Goal: Task Accomplishment & Management: Use online tool/utility

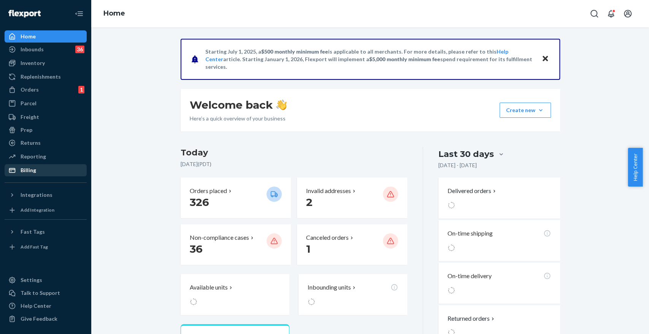
click at [24, 169] on div "Billing" at bounding box center [29, 171] width 16 height 8
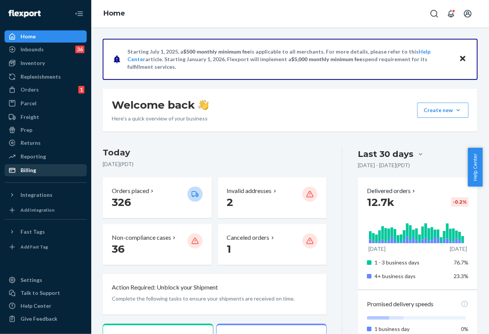
click at [44, 173] on div "Billing" at bounding box center [45, 170] width 81 height 11
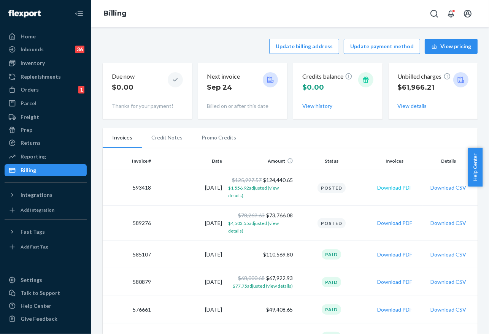
click at [393, 186] on button "Download PDF" at bounding box center [394, 188] width 35 height 8
click at [435, 189] on button "Download CSV" at bounding box center [449, 188] width 36 height 8
click at [36, 159] on div "Reporting" at bounding box center [33, 157] width 25 height 8
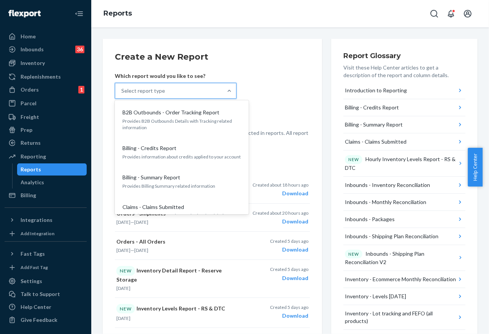
click at [207, 86] on div "Select report type" at bounding box center [168, 90] width 107 height 15
click at [122, 87] on input "option B2B Outbounds - Order Tracking Report focused, 1 of 34. 34 results avail…" at bounding box center [121, 91] width 1 height 8
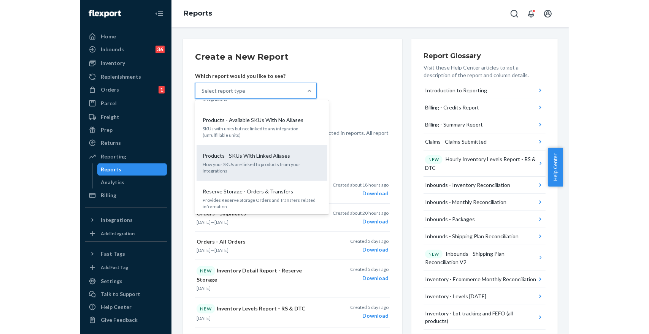
scroll to position [1092, 0]
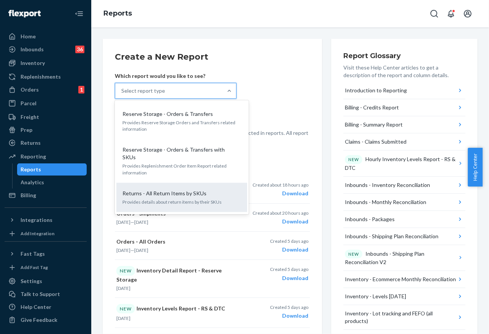
click at [177, 190] on p "Returns - All Return Items by SKUs" at bounding box center [165, 194] width 84 height 8
click at [122, 95] on input "option Returns - All Return Items by SKUs focused, 33 of 34. 34 results availab…" at bounding box center [121, 91] width 1 height 8
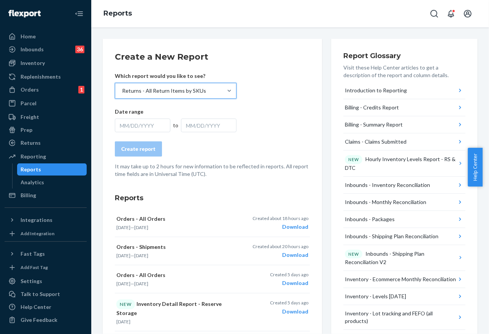
click at [158, 131] on div "MM/DD/YYYY" at bounding box center [143, 126] width 56 height 14
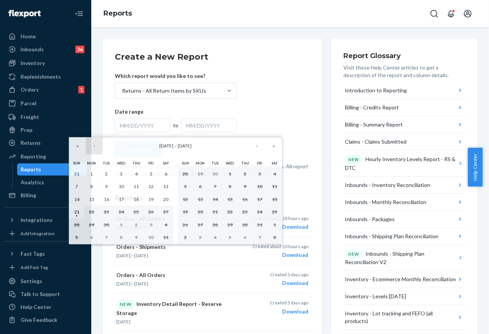
click at [90, 145] on button "‹" at bounding box center [94, 146] width 17 height 17
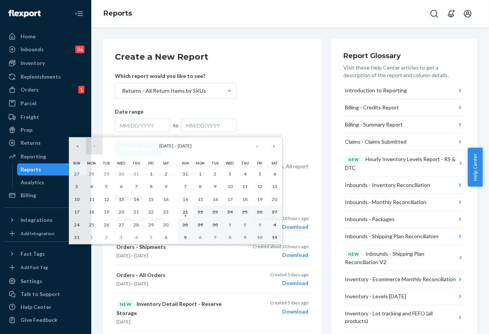
click at [90, 145] on button "‹" at bounding box center [94, 146] width 17 height 17
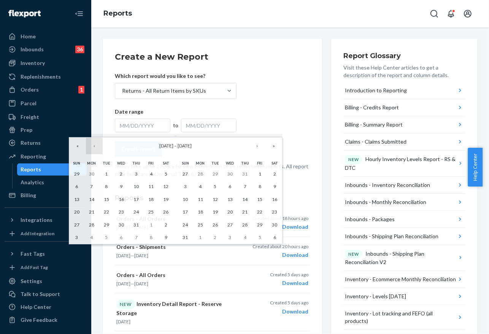
click at [90, 145] on button "‹" at bounding box center [94, 146] width 17 height 17
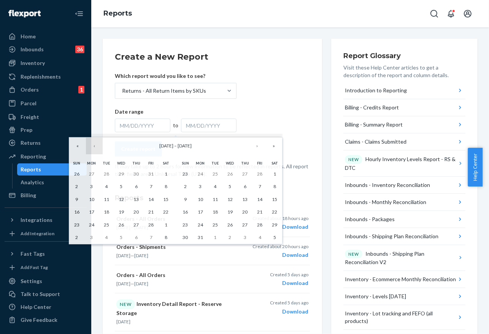
click at [90, 145] on button "‹" at bounding box center [94, 146] width 17 height 17
click at [89, 145] on button "‹" at bounding box center [94, 146] width 17 height 17
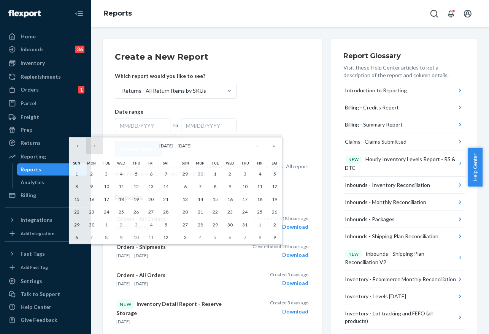
click at [89, 145] on button "‹" at bounding box center [94, 146] width 17 height 17
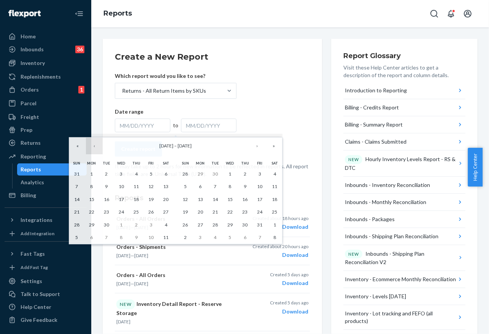
click at [89, 145] on button "‹" at bounding box center [94, 146] width 17 height 17
click at [81, 146] on button "«" at bounding box center [77, 146] width 17 height 17
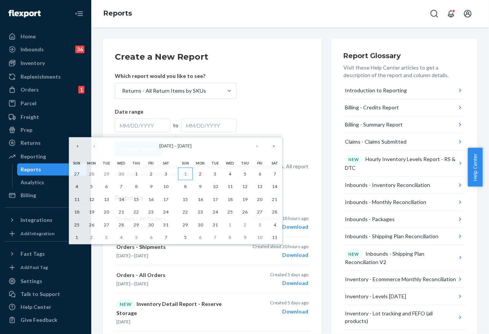
click at [186, 173] on abbr "1" at bounding box center [185, 174] width 3 height 6
click at [269, 147] on button "»" at bounding box center [274, 146] width 17 height 17
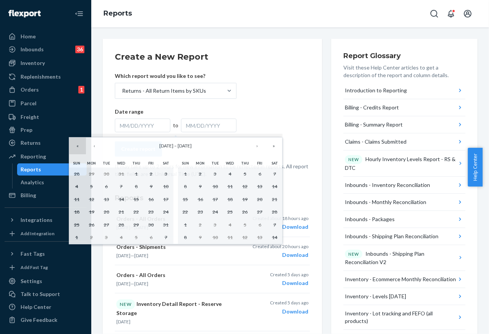
click at [80, 148] on button "«" at bounding box center [77, 146] width 17 height 17
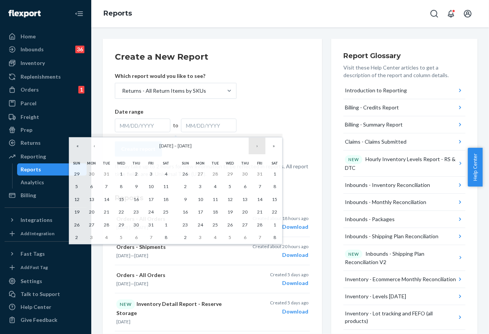
click at [255, 147] on button "›" at bounding box center [257, 146] width 17 height 17
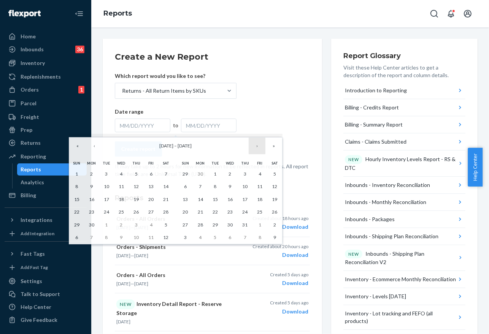
click at [255, 147] on button "›" at bounding box center [257, 146] width 17 height 17
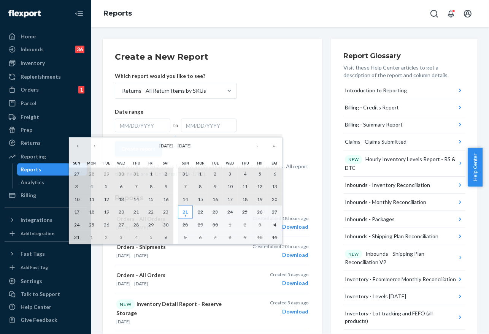
click at [183, 212] on abbr "21" at bounding box center [185, 212] width 5 height 6
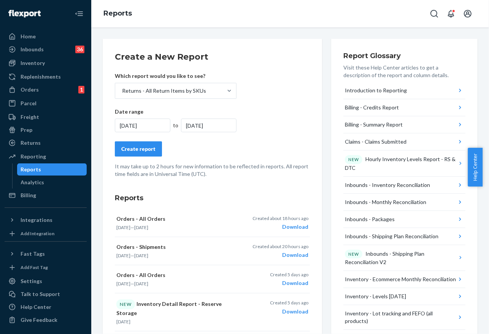
click at [147, 151] on div "Create report" at bounding box center [138, 149] width 34 height 8
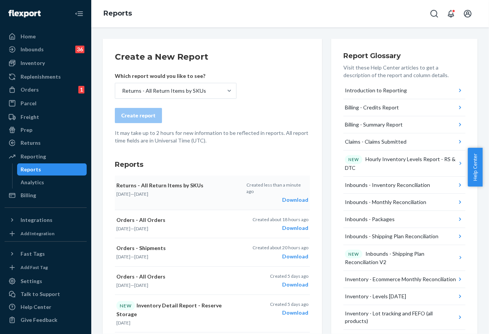
click at [293, 200] on div "Download" at bounding box center [278, 200] width 62 height 8
click at [25, 196] on div "Billing" at bounding box center [29, 196] width 16 height 8
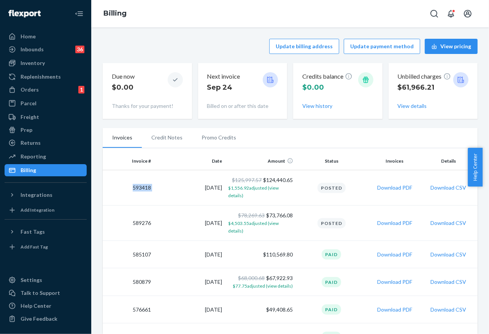
drag, startPoint x: 151, startPoint y: 189, endPoint x: 129, endPoint y: 188, distance: 22.5
click at [129, 188] on tr "593418 [DATE] $125,997.57 $124,440.65 $1,556.92 adjusted (view details) Posted …" at bounding box center [290, 187] width 375 height 35
drag, startPoint x: 297, startPoint y: 179, endPoint x: 259, endPoint y: 178, distance: 37.7
click at [259, 178] on tr "593418 [DATE] $125,997.57 $124,440.65 $1,556.92 adjusted (view details) Posted …" at bounding box center [290, 187] width 375 height 35
drag, startPoint x: 221, startPoint y: 188, endPoint x: 183, endPoint y: 180, distance: 38.7
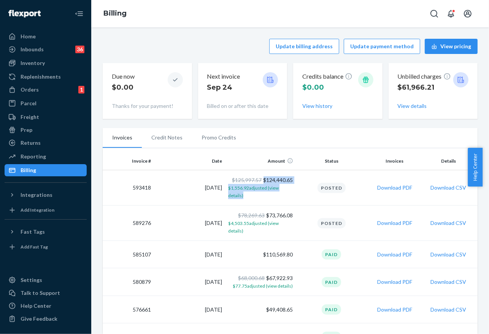
click at [184, 188] on td "[DATE]" at bounding box center [189, 187] width 71 height 35
